Goal: Information Seeking & Learning: Learn about a topic

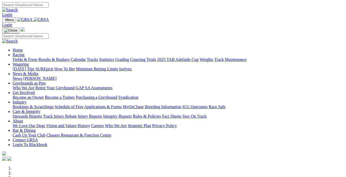
click at [58, 57] on link "Results & Replays" at bounding box center [53, 59] width 31 height 4
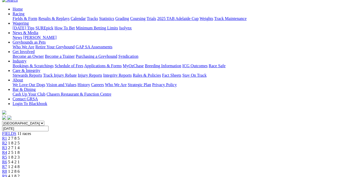
scroll to position [41, 0]
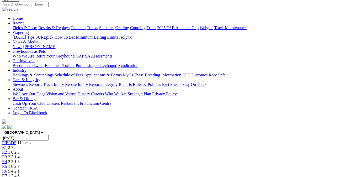
click at [20, 169] on span "5 4 2 1" at bounding box center [14, 171] width 12 height 4
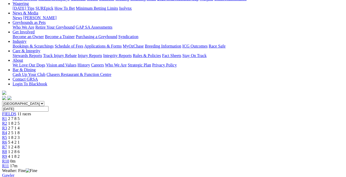
scroll to position [69, 0]
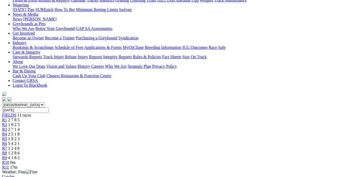
click at [7, 146] on link "R7" at bounding box center [4, 148] width 5 height 4
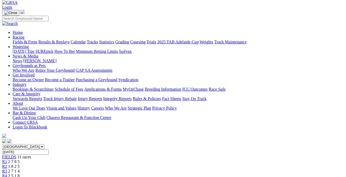
scroll to position [25, 0]
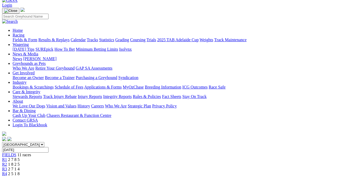
scroll to position [26, 0]
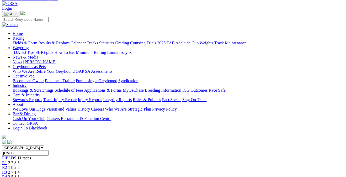
click at [28, 156] on span "11 races" at bounding box center [24, 158] width 14 height 4
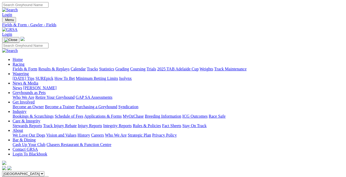
click at [49, 6] on input "Search" at bounding box center [25, 5] width 46 height 6
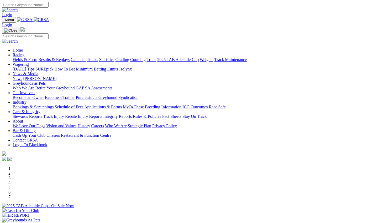
click at [70, 57] on link "Results & Replays" at bounding box center [53, 59] width 31 height 4
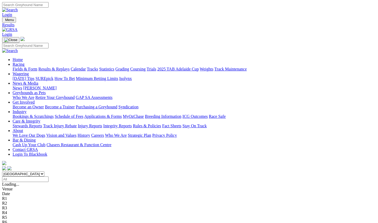
click at [20, 191] on span "1 8 2 5" at bounding box center [14, 193] width 12 height 4
click at [20, 201] on span "2 5 1 8" at bounding box center [14, 203] width 12 height 4
click at [20, 196] on span "2 7 1 4" at bounding box center [14, 198] width 12 height 4
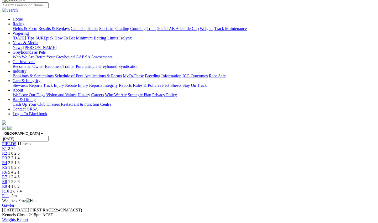
scroll to position [43, 0]
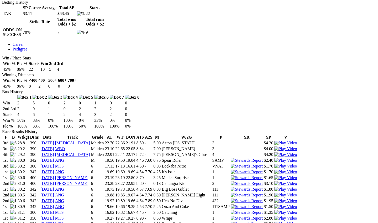
scroll to position [257, 0]
